Goal: Task Accomplishment & Management: Manage account settings

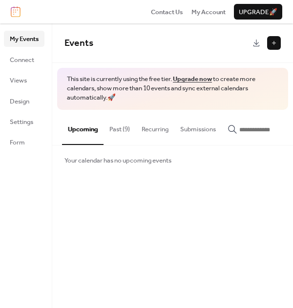
click at [117, 126] on button "Past (9)" at bounding box center [120, 127] width 32 height 34
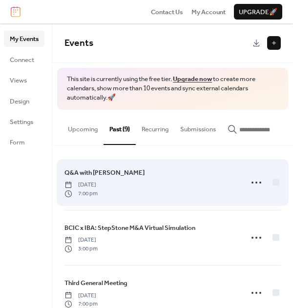
click at [165, 184] on div "Q&A with Professor Barry Wednesday, October 30, 2024 7:00 pm" at bounding box center [151, 183] width 173 height 30
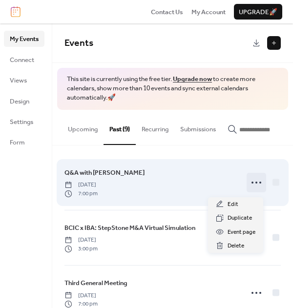
click at [256, 185] on icon at bounding box center [257, 183] width 16 height 16
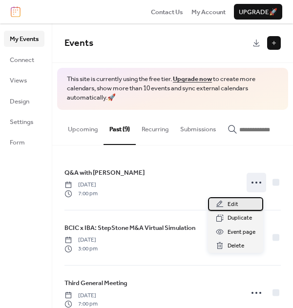
click at [245, 205] on div "Edit" at bounding box center [235, 205] width 55 height 14
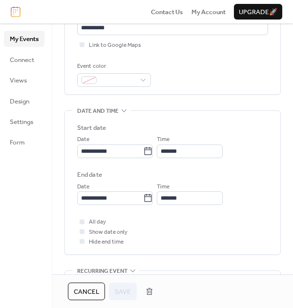
scroll to position [224, 0]
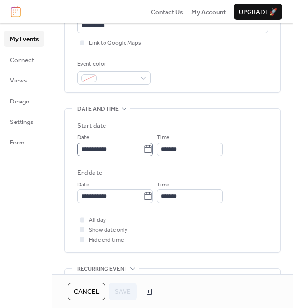
click at [153, 149] on icon at bounding box center [148, 150] width 10 height 10
click at [143, 149] on input "**********" at bounding box center [110, 150] width 66 height 14
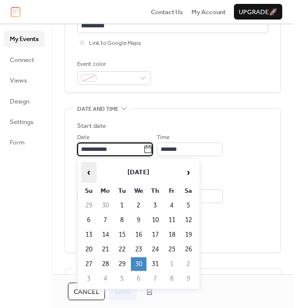
click at [91, 171] on span "‹" at bounding box center [89, 173] width 15 height 20
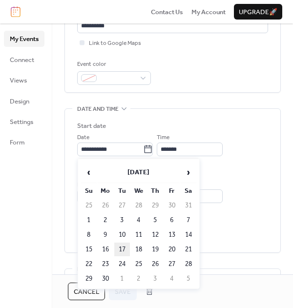
click at [122, 248] on td "17" at bounding box center [122, 250] width 16 height 14
type input "**********"
click at [153, 151] on icon at bounding box center [148, 150] width 10 height 10
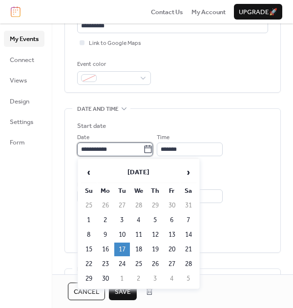
click at [143, 151] on input "**********" at bounding box center [110, 150] width 66 height 14
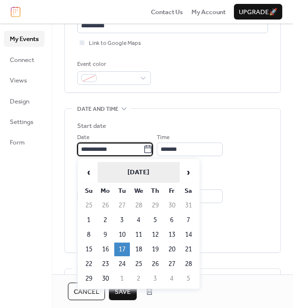
click at [162, 173] on th "[DATE]" at bounding box center [139, 172] width 82 height 21
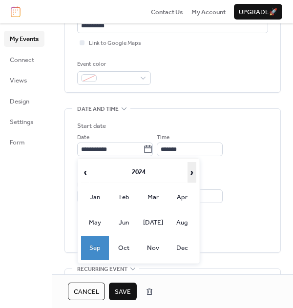
click at [195, 168] on span "›" at bounding box center [192, 173] width 8 height 20
click at [99, 251] on td "Sep" at bounding box center [95, 248] width 28 height 24
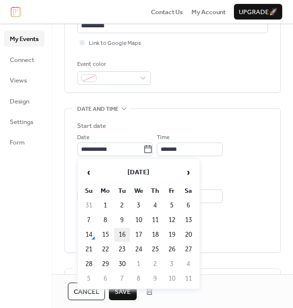
click at [123, 233] on td "16" at bounding box center [122, 235] width 16 height 14
type input "**********"
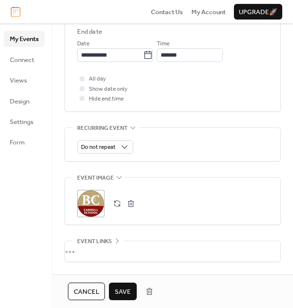
scroll to position [380, 0]
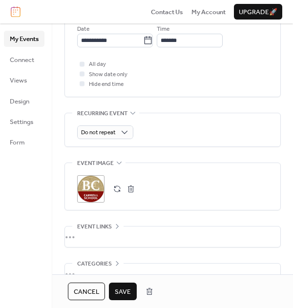
click at [119, 294] on span "Save" at bounding box center [123, 292] width 16 height 10
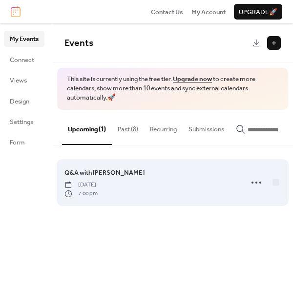
click at [154, 193] on div "Q&A with Professor Barry Tuesday, September 16, 2025 7:00 pm" at bounding box center [151, 183] width 173 height 30
click at [259, 183] on icon at bounding box center [257, 183] width 16 height 16
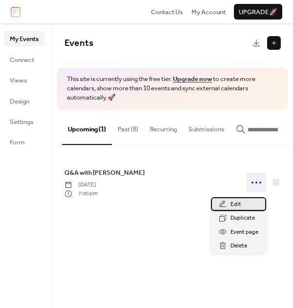
click at [235, 203] on span "Edit" at bounding box center [236, 205] width 11 height 10
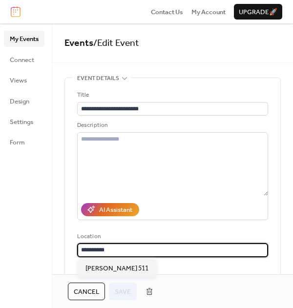
drag, startPoint x: 117, startPoint y: 252, endPoint x: 68, endPoint y: 252, distance: 48.4
click at [68, 252] on div "**********" at bounding box center [173, 197] width 216 height 238
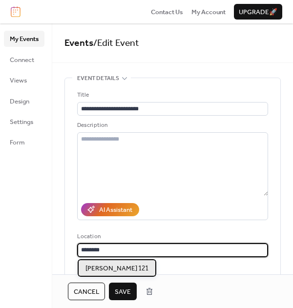
click at [93, 269] on span "[PERSON_NAME] 121" at bounding box center [117, 269] width 63 height 10
type input "**********"
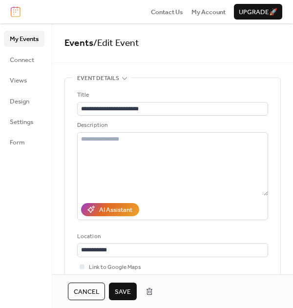
click at [124, 291] on span "Save" at bounding box center [123, 292] width 16 height 10
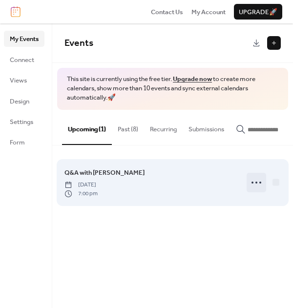
click at [255, 185] on icon at bounding box center [257, 183] width 16 height 16
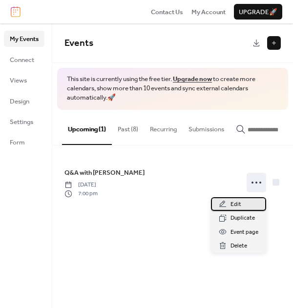
click at [238, 205] on span "Edit" at bounding box center [236, 205] width 11 height 10
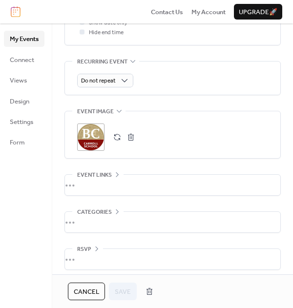
scroll to position [433, 0]
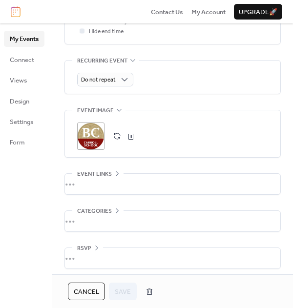
click at [94, 133] on div ";" at bounding box center [90, 136] width 27 height 27
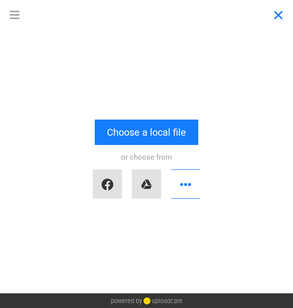
click at [277, 13] on button "Close" at bounding box center [278, 14] width 29 height 29
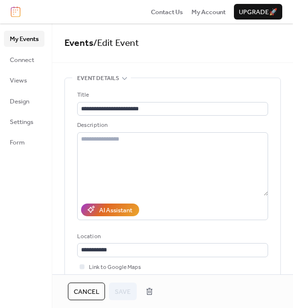
click at [26, 41] on span "My Events" at bounding box center [24, 39] width 29 height 10
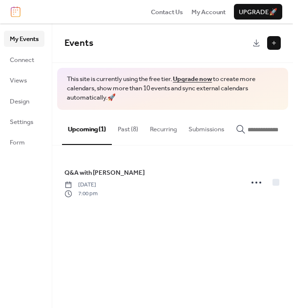
click at [124, 131] on button "Past (8)" at bounding box center [128, 127] width 32 height 34
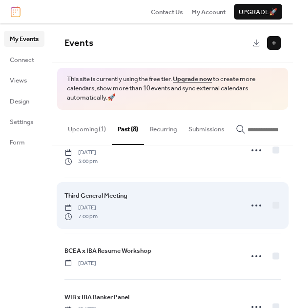
scroll to position [34, 0]
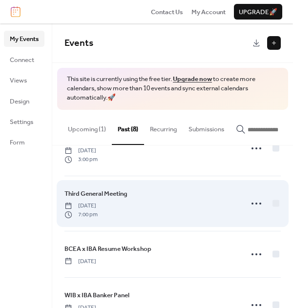
click at [139, 198] on div "Third General Meeting [DATE] 7:00 pm" at bounding box center [151, 204] width 173 height 30
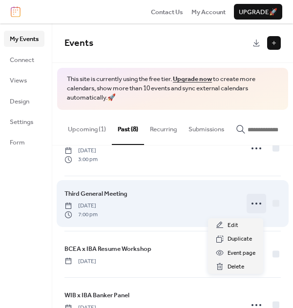
click at [254, 203] on icon at bounding box center [257, 204] width 16 height 16
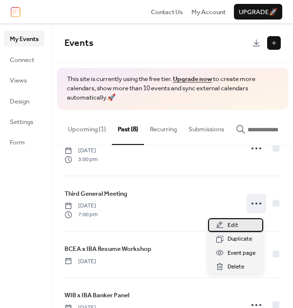
click at [238, 223] on div "Edit" at bounding box center [235, 226] width 55 height 14
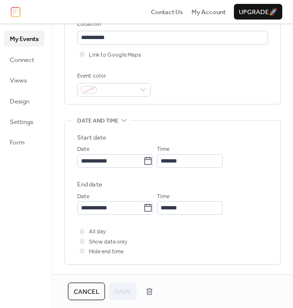
scroll to position [217, 0]
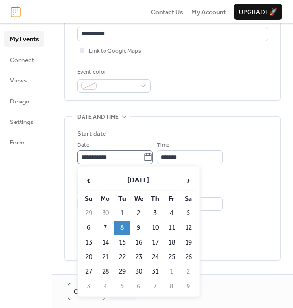
click at [152, 158] on icon at bounding box center [148, 158] width 10 height 10
click at [143, 158] on input "**********" at bounding box center [110, 158] width 66 height 14
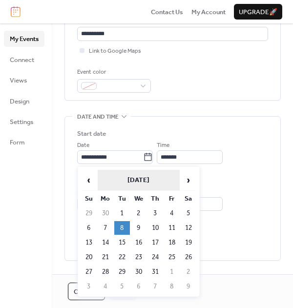
click at [153, 178] on th "[DATE]" at bounding box center [139, 180] width 82 height 21
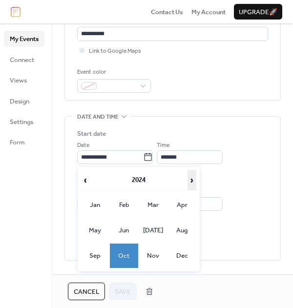
click at [187, 179] on table "‹ 2024 ›" at bounding box center [138, 180] width 117 height 23
click at [89, 262] on td "Sep" at bounding box center [95, 256] width 28 height 24
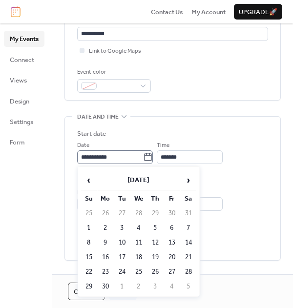
click at [153, 158] on icon at bounding box center [148, 158] width 10 height 10
click at [143, 158] on input "**********" at bounding box center [110, 158] width 66 height 14
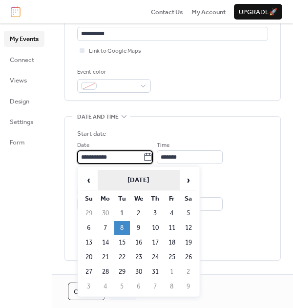
click at [151, 179] on th "[DATE]" at bounding box center [139, 180] width 82 height 21
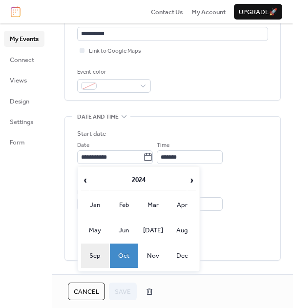
click at [103, 253] on td "Sep" at bounding box center [95, 256] width 28 height 24
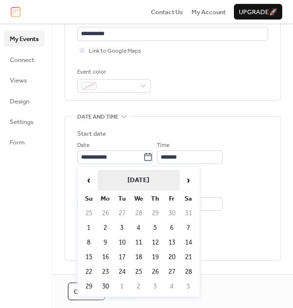
click at [162, 178] on th "[DATE]" at bounding box center [139, 180] width 82 height 21
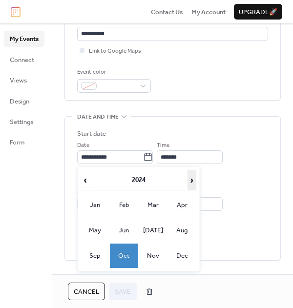
click at [191, 174] on span "›" at bounding box center [192, 181] width 8 height 20
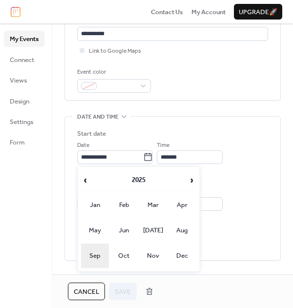
click at [101, 251] on td "Sep" at bounding box center [95, 256] width 28 height 24
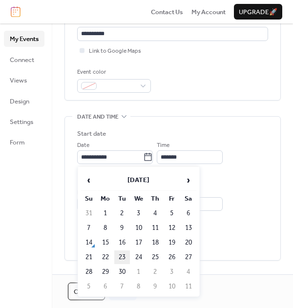
click at [125, 259] on td "23" at bounding box center [122, 258] width 16 height 14
type input "**********"
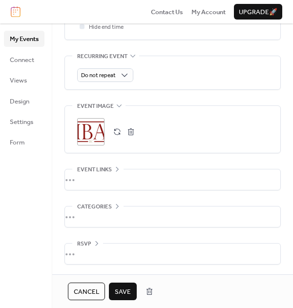
scroll to position [436, 0]
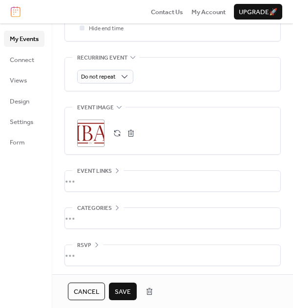
click at [122, 288] on span "Save" at bounding box center [123, 292] width 16 height 10
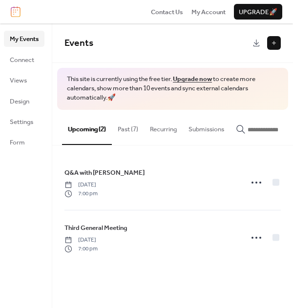
click at [130, 130] on button "Past (7)" at bounding box center [128, 127] width 32 height 34
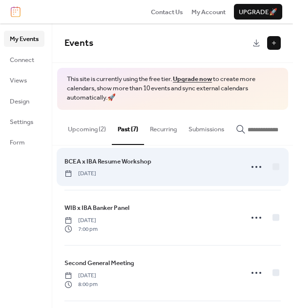
scroll to position [54, 0]
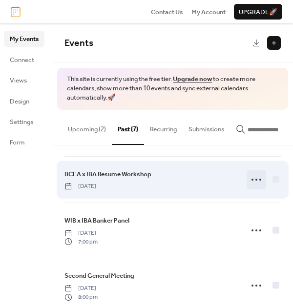
click at [252, 180] on icon at bounding box center [257, 180] width 16 height 16
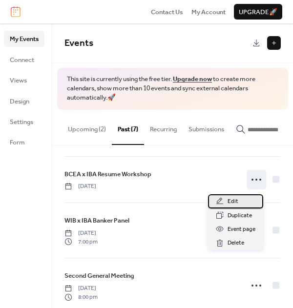
click at [237, 201] on span "Edit" at bounding box center [233, 202] width 11 height 10
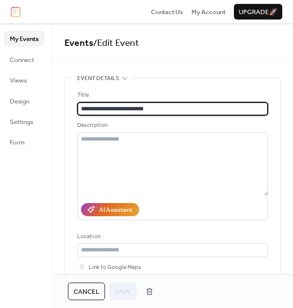
drag, startPoint x: 163, startPoint y: 110, endPoint x: 72, endPoint y: 108, distance: 91.5
click at [72, 108] on div "**********" at bounding box center [173, 197] width 216 height 238
type input "**********"
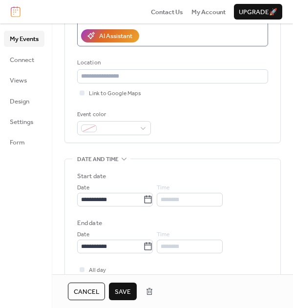
scroll to position [177, 0]
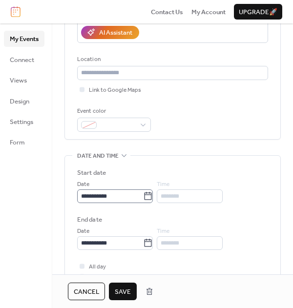
click at [153, 194] on icon at bounding box center [148, 197] width 10 height 10
click at [143, 194] on input "**********" at bounding box center [110, 197] width 66 height 14
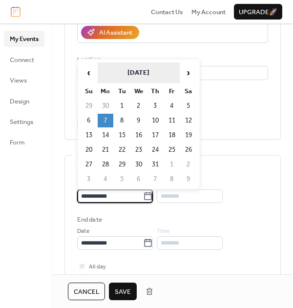
click at [153, 74] on th "[DATE]" at bounding box center [139, 73] width 82 height 21
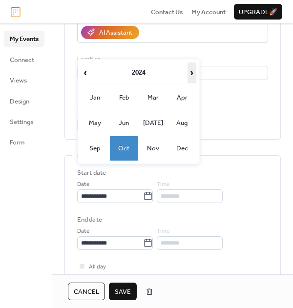
click at [189, 71] on span "›" at bounding box center [192, 73] width 8 height 20
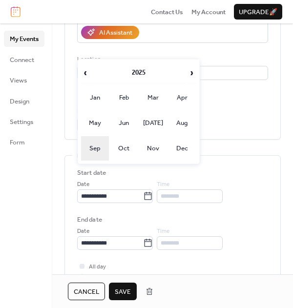
click at [100, 147] on td "Sep" at bounding box center [95, 148] width 28 height 24
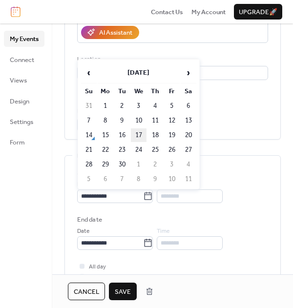
click at [140, 134] on td "17" at bounding box center [139, 136] width 16 height 14
type input "**********"
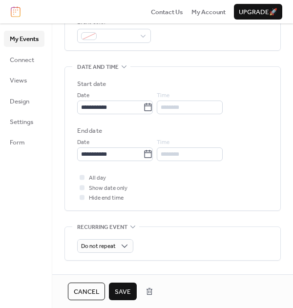
scroll to position [265, 0]
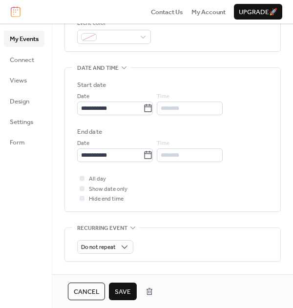
click at [186, 112] on div "********" at bounding box center [190, 109] width 66 height 14
click at [186, 108] on div "********" at bounding box center [190, 109] width 66 height 14
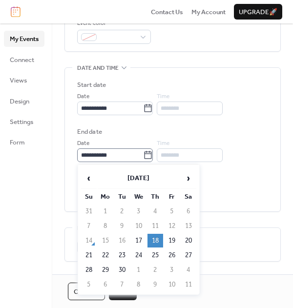
click at [153, 157] on icon at bounding box center [148, 156] width 10 height 10
click at [143, 157] on input "**********" at bounding box center [110, 156] width 66 height 14
click at [143, 240] on td "17" at bounding box center [139, 241] width 16 height 14
type input "**********"
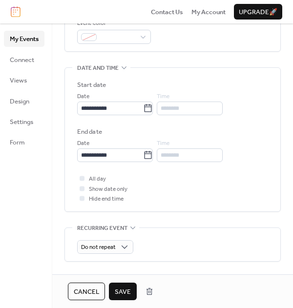
click at [190, 119] on div "**********" at bounding box center [172, 121] width 191 height 82
click at [190, 105] on div "********" at bounding box center [190, 109] width 66 height 14
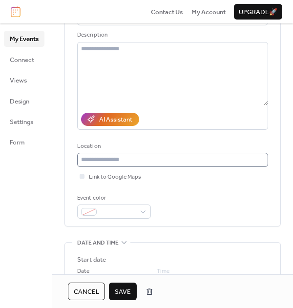
scroll to position [93, 0]
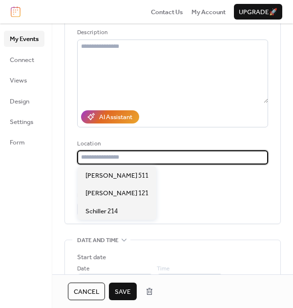
click at [125, 154] on input "text" at bounding box center [172, 158] width 191 height 14
type input "*"
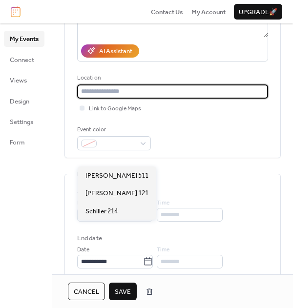
scroll to position [159, 0]
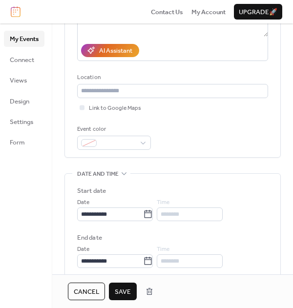
click at [58, 231] on div "**********" at bounding box center [172, 235] width 241 height 635
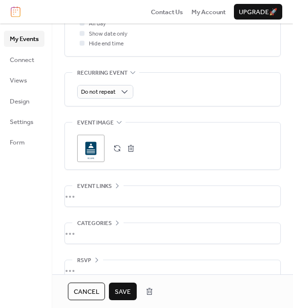
scroll to position [307, 0]
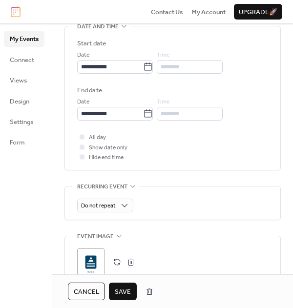
click at [194, 67] on div "********" at bounding box center [190, 67] width 66 height 14
click at [185, 67] on div "********" at bounding box center [190, 67] width 66 height 14
click at [85, 156] on div at bounding box center [82, 158] width 10 height 10
click at [83, 137] on icon at bounding box center [82, 137] width 3 height 3
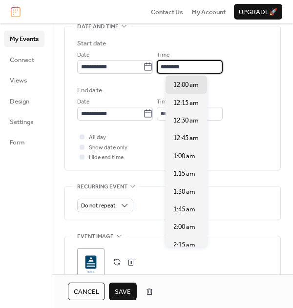
click at [195, 61] on input "********" at bounding box center [190, 67] width 66 height 14
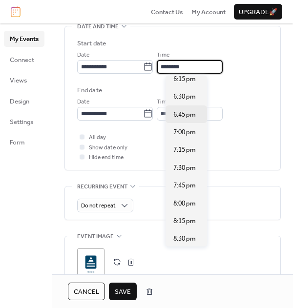
scroll to position [1305, 0]
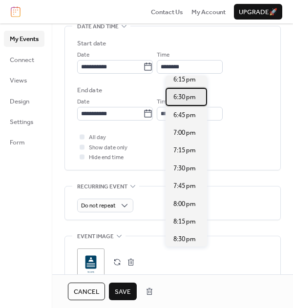
click at [187, 96] on span "6:30 pm" at bounding box center [185, 97] width 22 height 10
type input "*******"
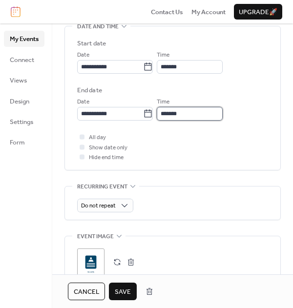
click at [195, 120] on input "*******" at bounding box center [190, 114] width 66 height 14
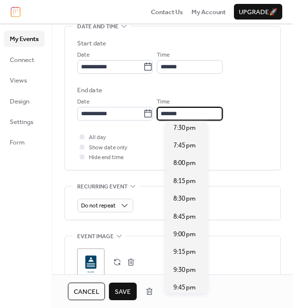
scroll to position [62, 0]
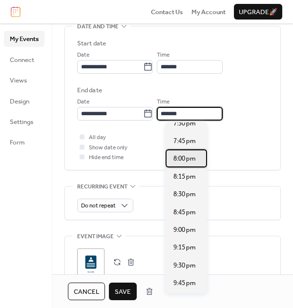
click at [187, 164] on span "8:00 pm" at bounding box center [185, 159] width 22 height 10
type input "*******"
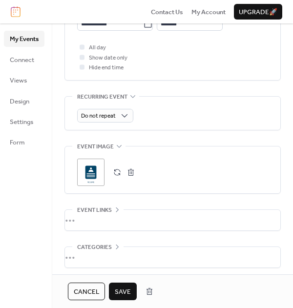
scroll to position [438, 0]
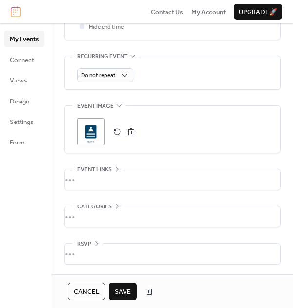
click at [127, 291] on span "Save" at bounding box center [123, 292] width 16 height 10
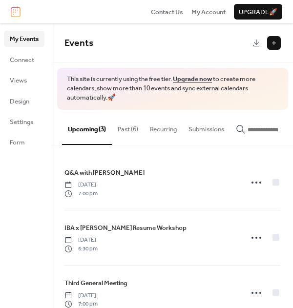
scroll to position [25, 0]
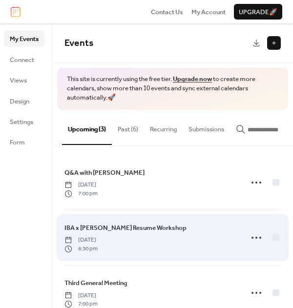
scroll to position [25, 0]
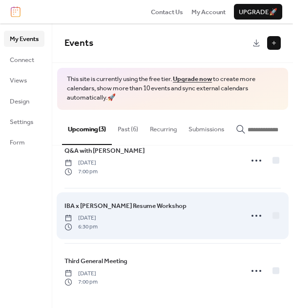
click at [182, 202] on div "IBA x [PERSON_NAME] Resume Workshop [DATE] 6:30 pm" at bounding box center [151, 216] width 173 height 30
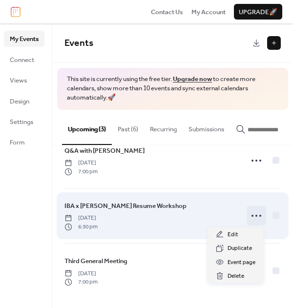
click at [253, 215] on icon at bounding box center [257, 216] width 16 height 16
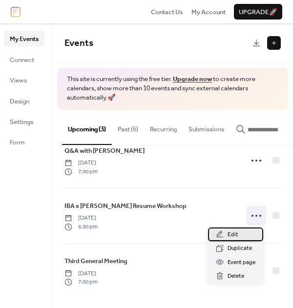
click at [242, 236] on div "Edit" at bounding box center [235, 235] width 55 height 14
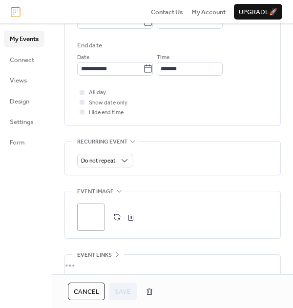
scroll to position [354, 0]
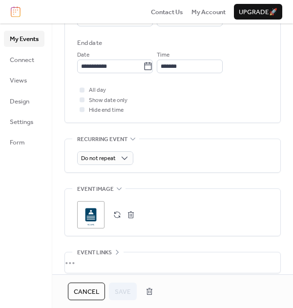
click at [92, 214] on div ";" at bounding box center [90, 214] width 27 height 27
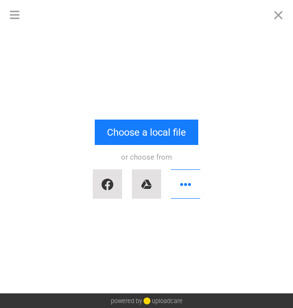
scroll to position [0, 0]
click at [275, 15] on button "Close" at bounding box center [278, 14] width 29 height 29
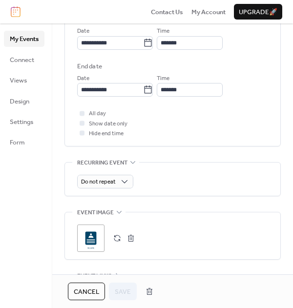
scroll to position [350, 0]
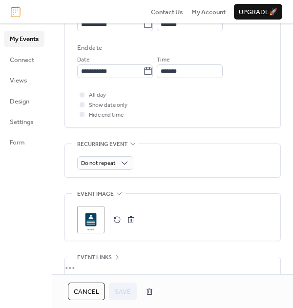
click at [117, 220] on button "button" at bounding box center [117, 220] width 14 height 14
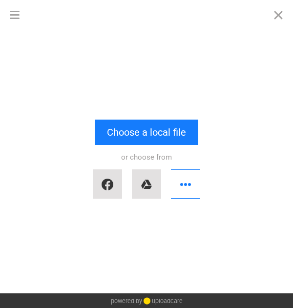
scroll to position [0, 0]
click at [280, 16] on button "Close" at bounding box center [278, 14] width 29 height 29
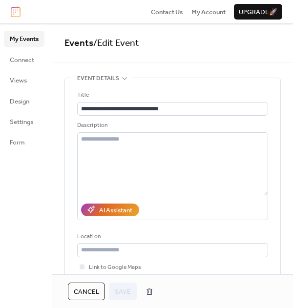
scroll to position [420, 0]
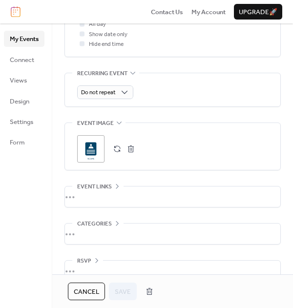
click at [102, 122] on span "Event image" at bounding box center [95, 124] width 37 height 10
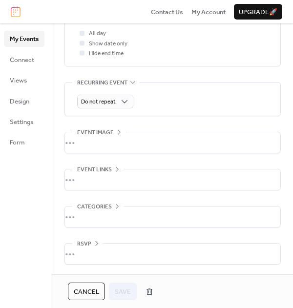
click at [112, 133] on div "•••" at bounding box center [173, 142] width 216 height 21
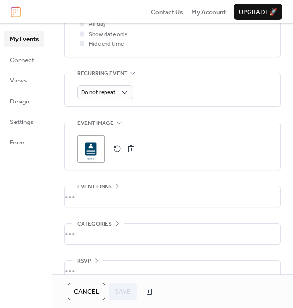
click at [91, 154] on div ";" at bounding box center [90, 148] width 27 height 27
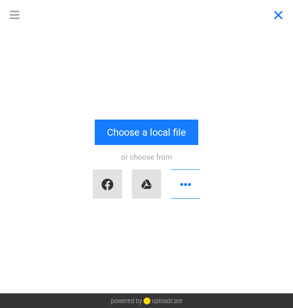
click at [275, 21] on button "Close" at bounding box center [278, 14] width 29 height 29
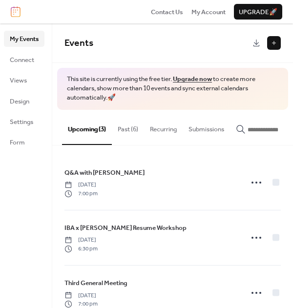
click at [130, 130] on button "Past (6)" at bounding box center [128, 127] width 32 height 34
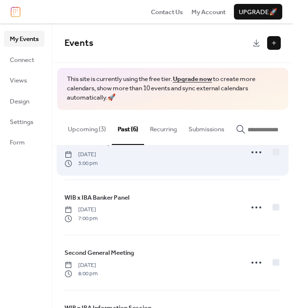
scroll to position [16, 0]
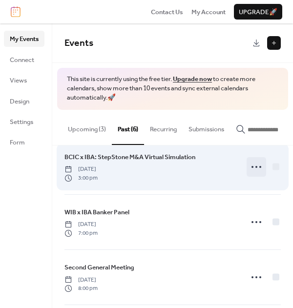
click at [256, 168] on circle at bounding box center [257, 167] width 2 height 2
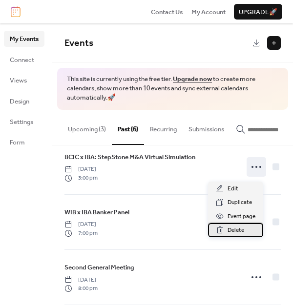
click at [231, 231] on span "Delete" at bounding box center [236, 231] width 17 height 10
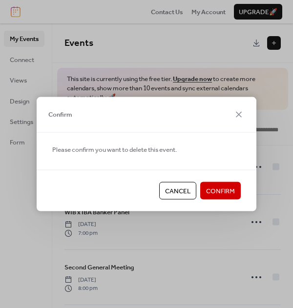
click at [230, 189] on span "Confirm" at bounding box center [220, 192] width 29 height 10
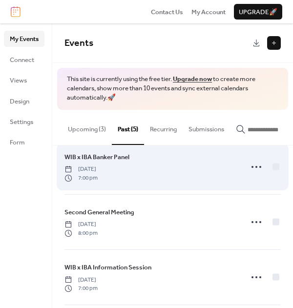
scroll to position [0, 0]
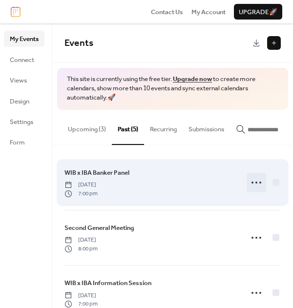
click at [253, 182] on icon at bounding box center [257, 183] width 16 height 16
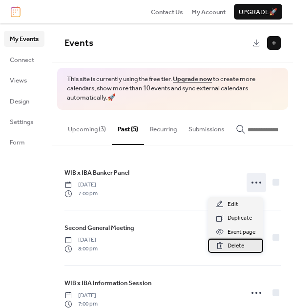
click at [242, 244] on span "Delete" at bounding box center [236, 247] width 17 height 10
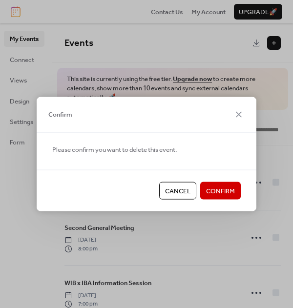
click at [234, 194] on span "Confirm" at bounding box center [220, 192] width 29 height 10
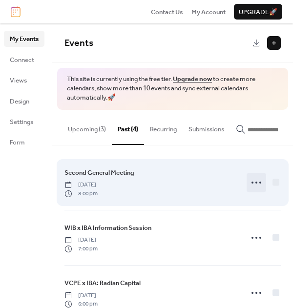
click at [252, 187] on icon at bounding box center [257, 183] width 16 height 16
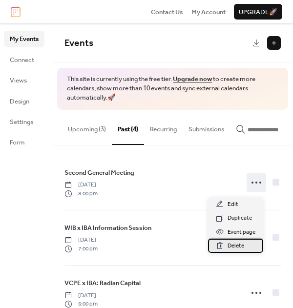
click at [235, 246] on span "Delete" at bounding box center [236, 247] width 17 height 10
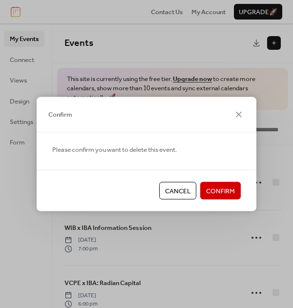
click at [232, 195] on span "Confirm" at bounding box center [220, 192] width 29 height 10
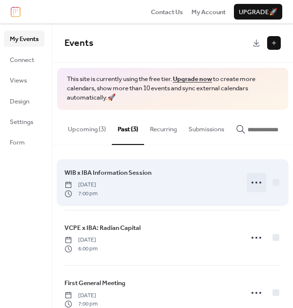
click at [251, 185] on icon at bounding box center [257, 183] width 16 height 16
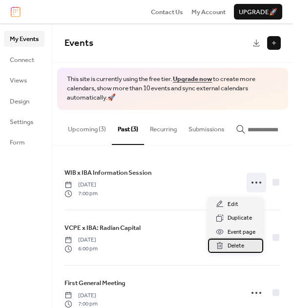
click at [239, 246] on span "Delete" at bounding box center [236, 247] width 17 height 10
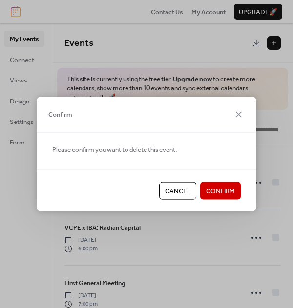
click at [231, 194] on span "Confirm" at bounding box center [220, 192] width 29 height 10
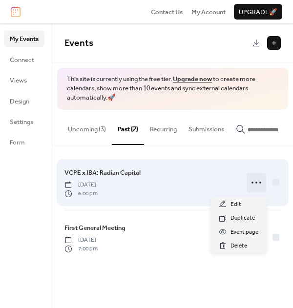
click at [254, 185] on icon at bounding box center [257, 183] width 16 height 16
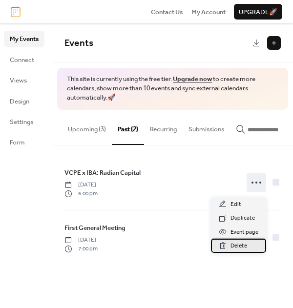
click at [235, 244] on span "Delete" at bounding box center [239, 247] width 17 height 10
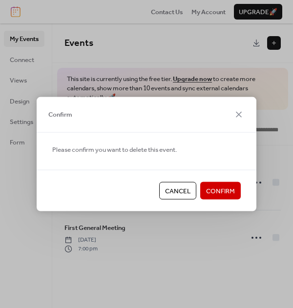
click at [232, 191] on span "Confirm" at bounding box center [220, 192] width 29 height 10
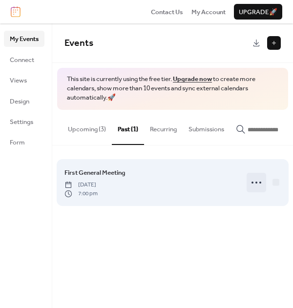
click at [259, 186] on icon at bounding box center [257, 183] width 16 height 16
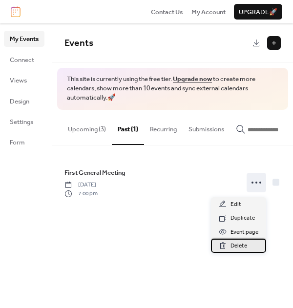
click at [246, 243] on span "Delete" at bounding box center [239, 247] width 17 height 10
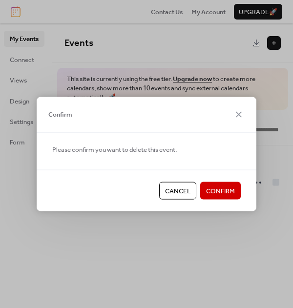
click at [237, 193] on button "Confirm" at bounding box center [220, 191] width 41 height 18
